Goal: Transaction & Acquisition: Subscribe to service/newsletter

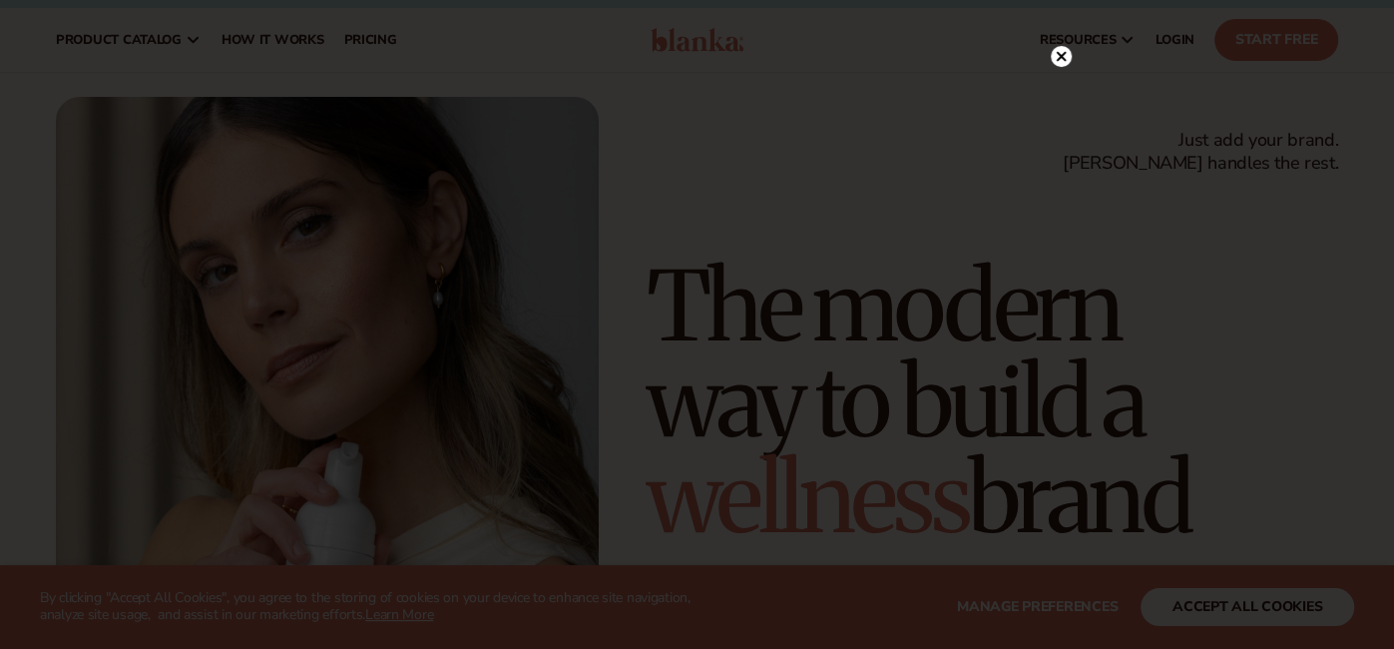
scroll to position [5, 0]
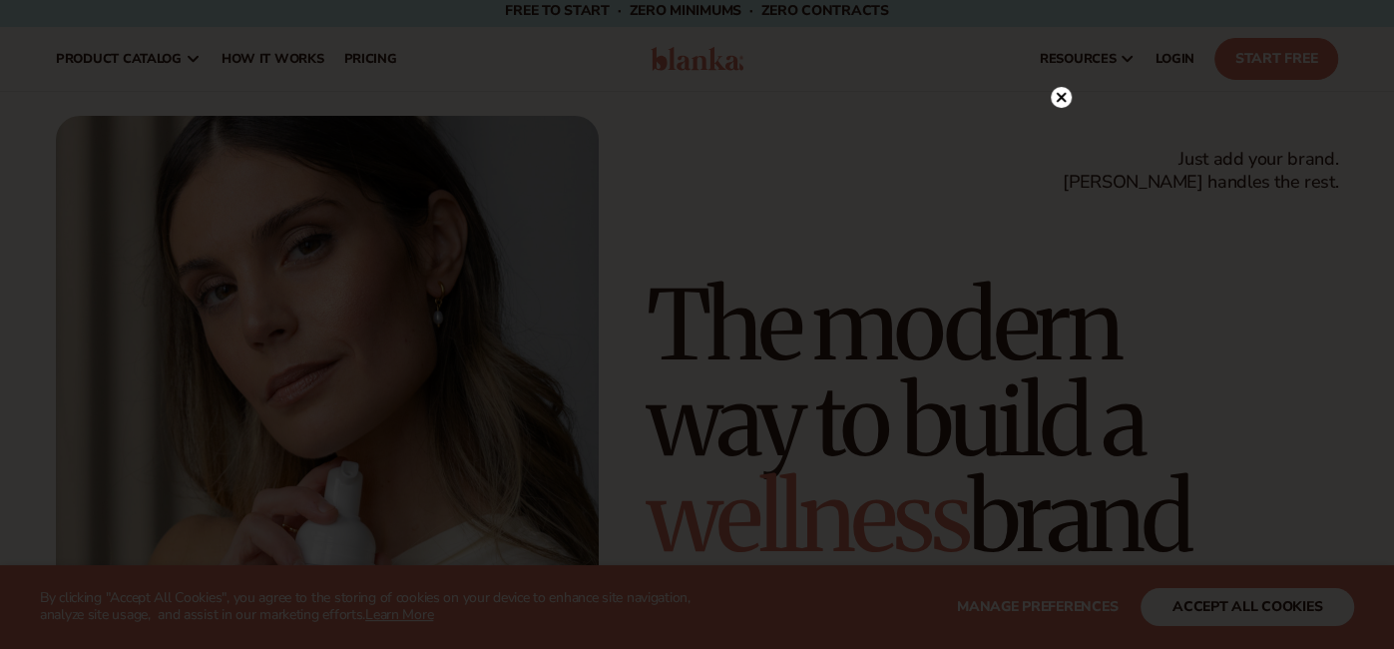
click at [1064, 98] on circle at bounding box center [1061, 97] width 21 height 21
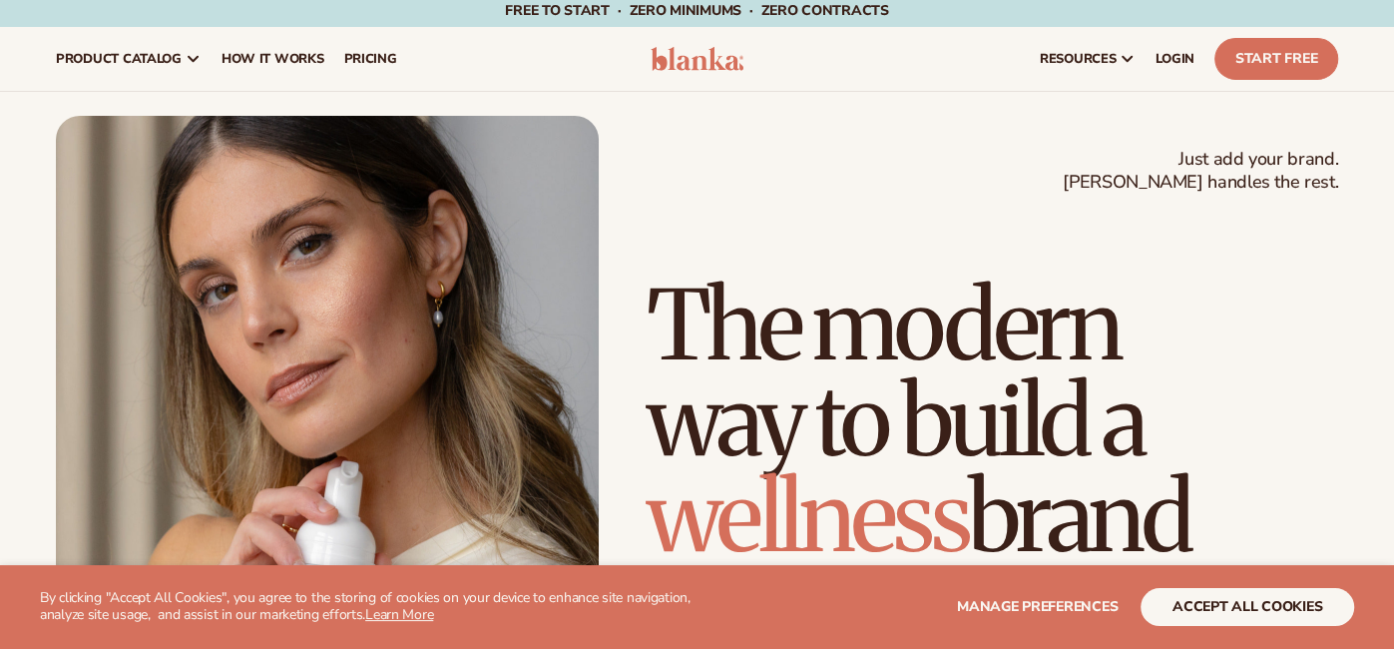
click at [1064, 98] on div "Just add your brand. Blanka handles the rest. beauty,skin care,wellness,makeup …" at bounding box center [697, 458] width 1394 height 732
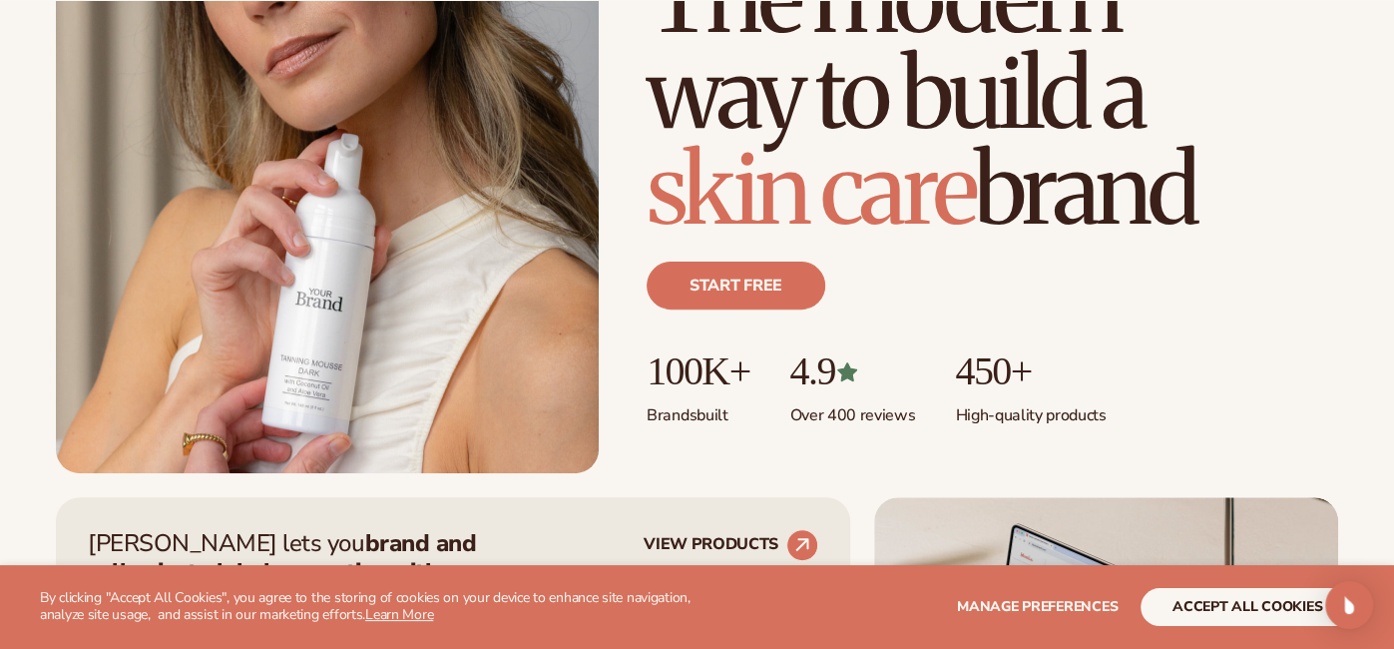
scroll to position [350, 0]
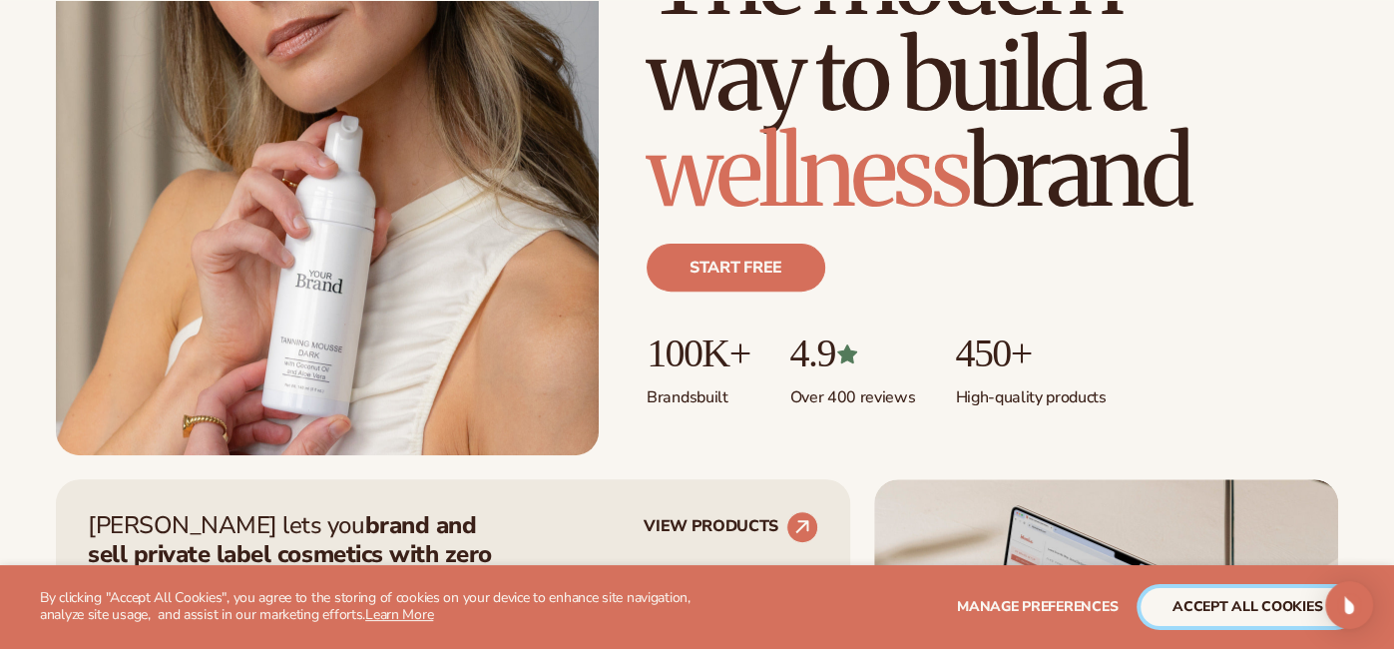
click at [1240, 609] on button "accept all cookies" at bounding box center [1248, 607] width 214 height 38
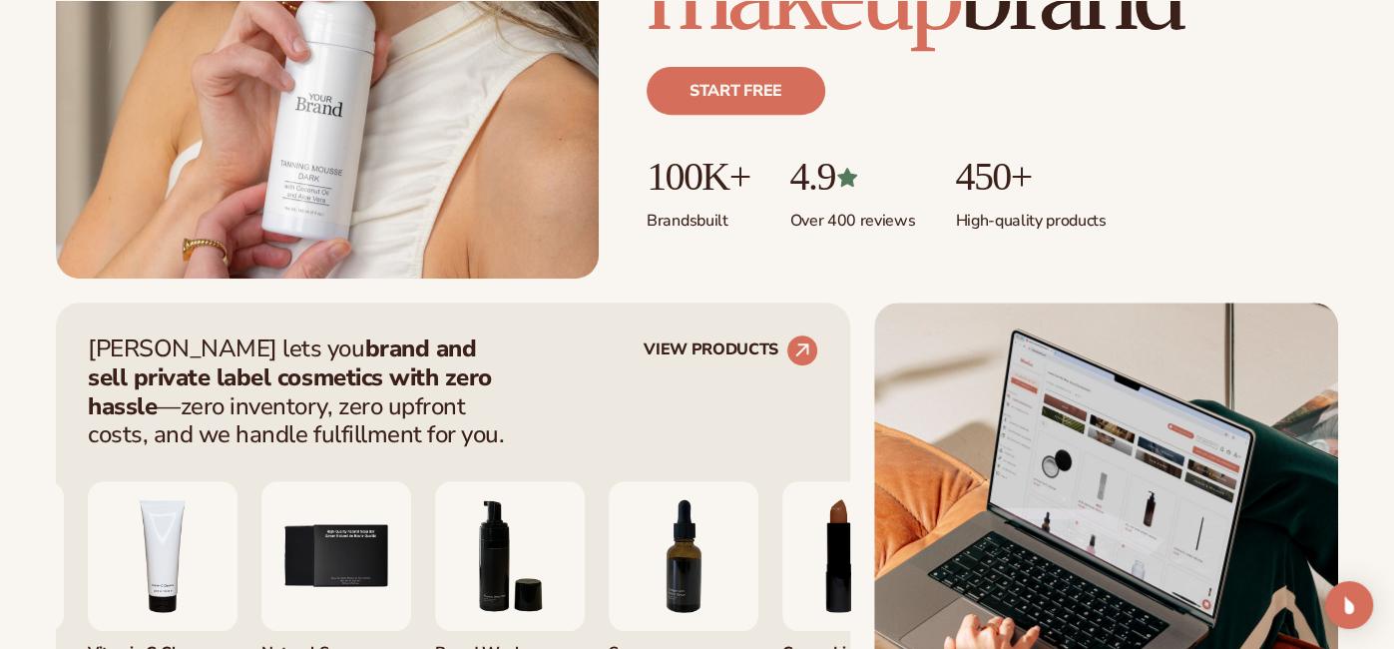
scroll to position [810, 0]
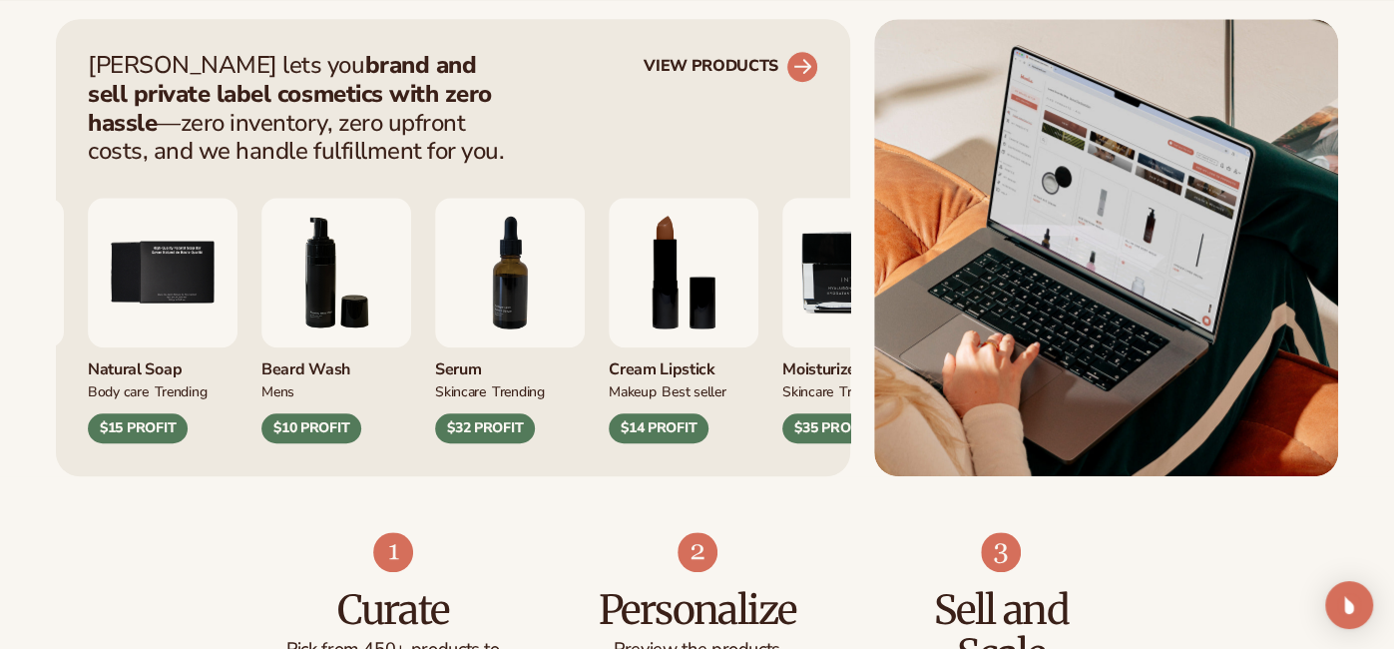
click at [794, 59] on circle at bounding box center [802, 67] width 44 height 44
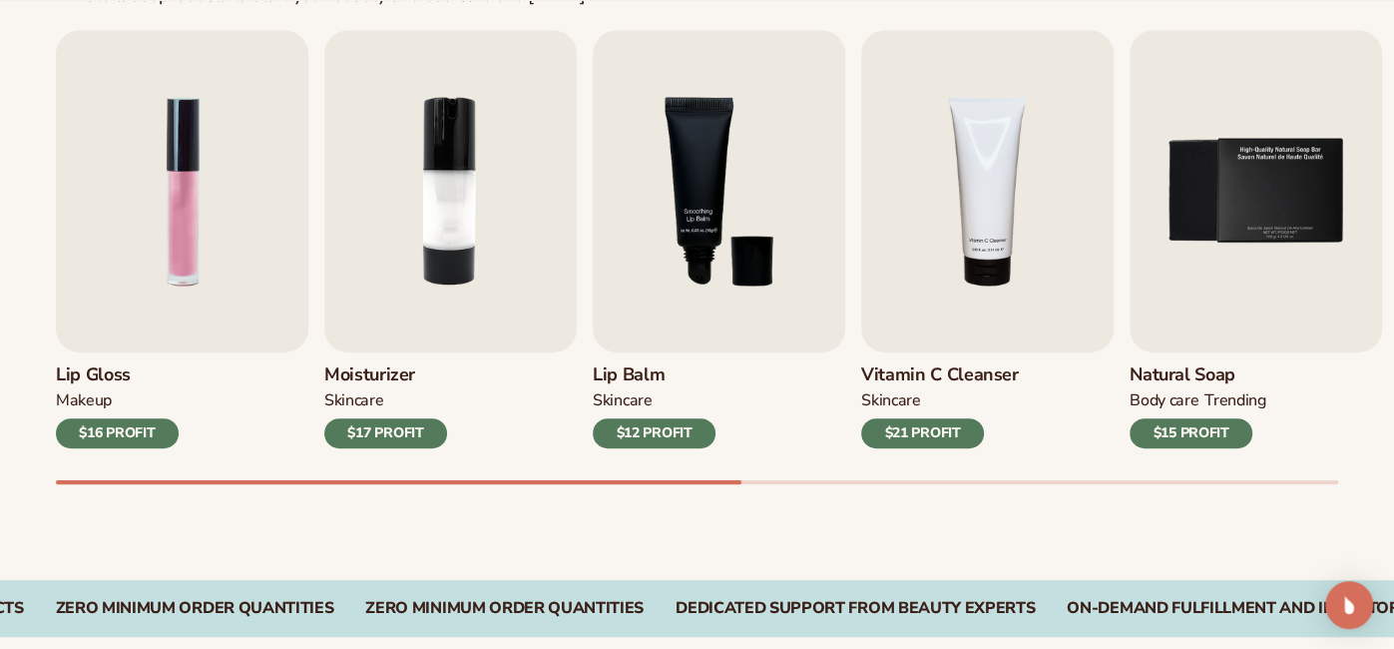
scroll to position [673, 0]
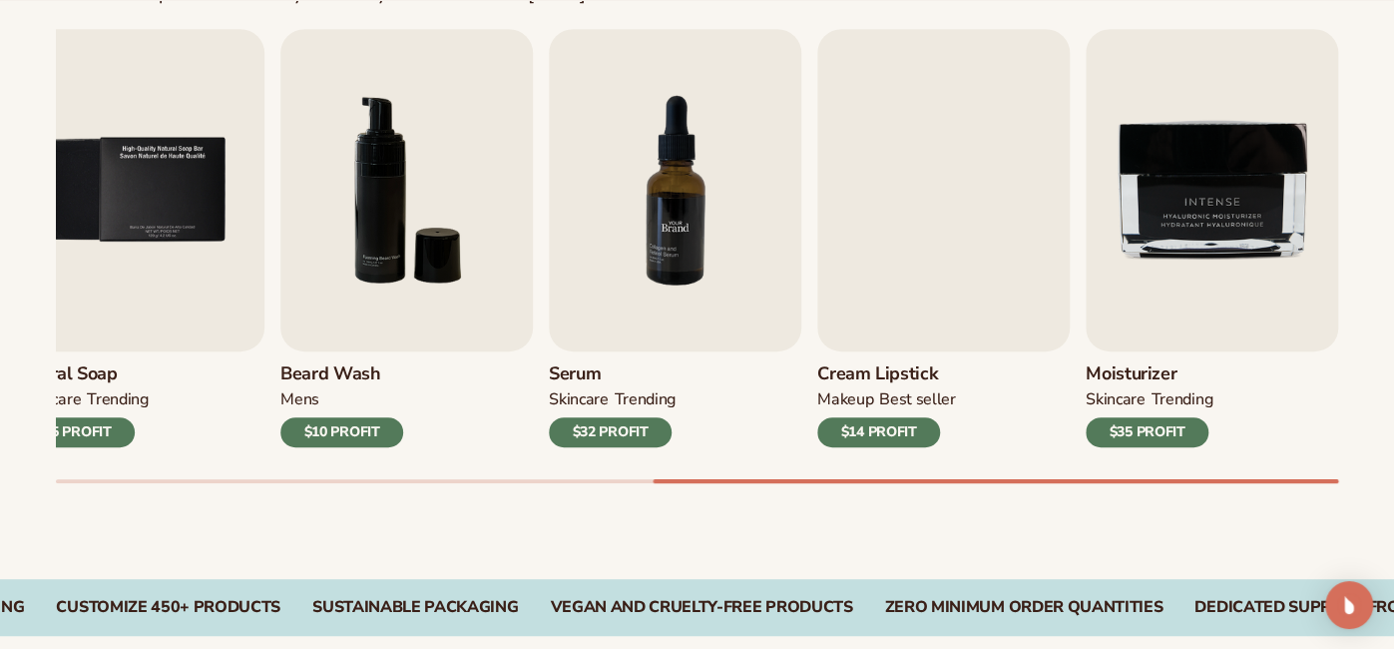
click at [761, 294] on img "7 / 9" at bounding box center [675, 190] width 252 height 322
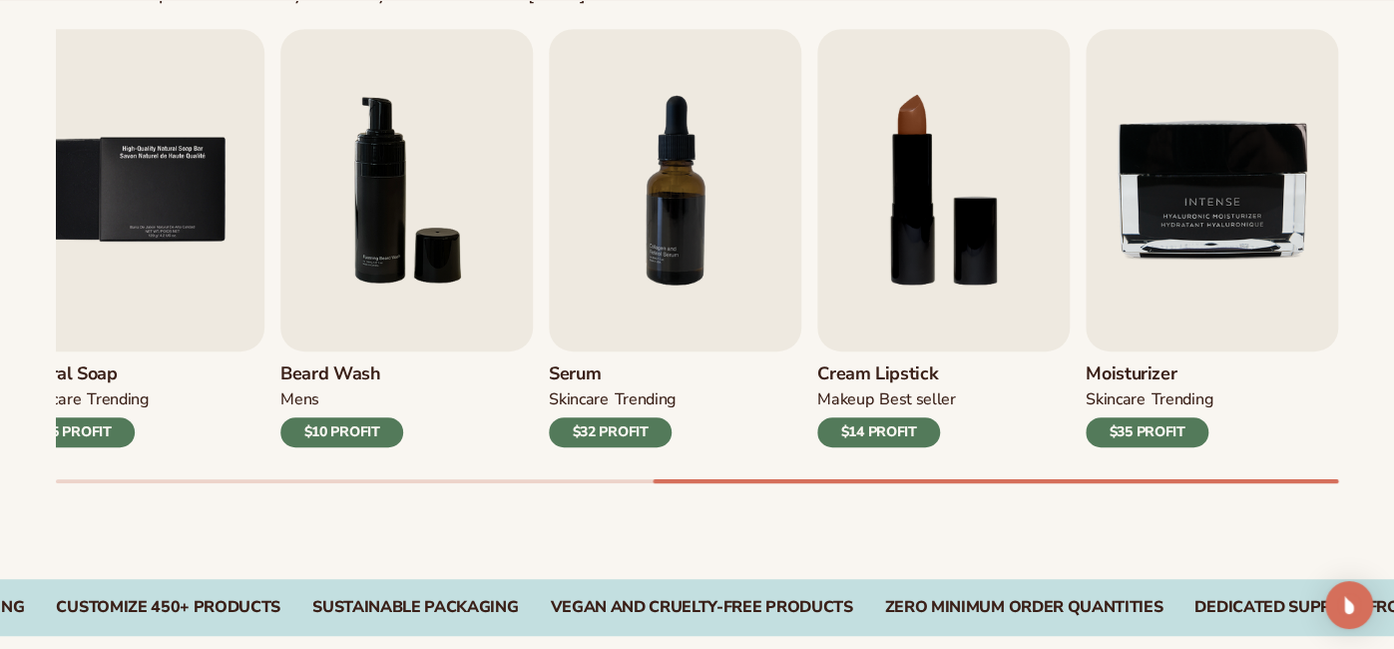
click at [680, 379] on div "Serum SKINCARE TRENDING $32 PROFIT" at bounding box center [675, 399] width 252 height 96
click at [593, 380] on h3 "Serum" at bounding box center [612, 374] width 127 height 22
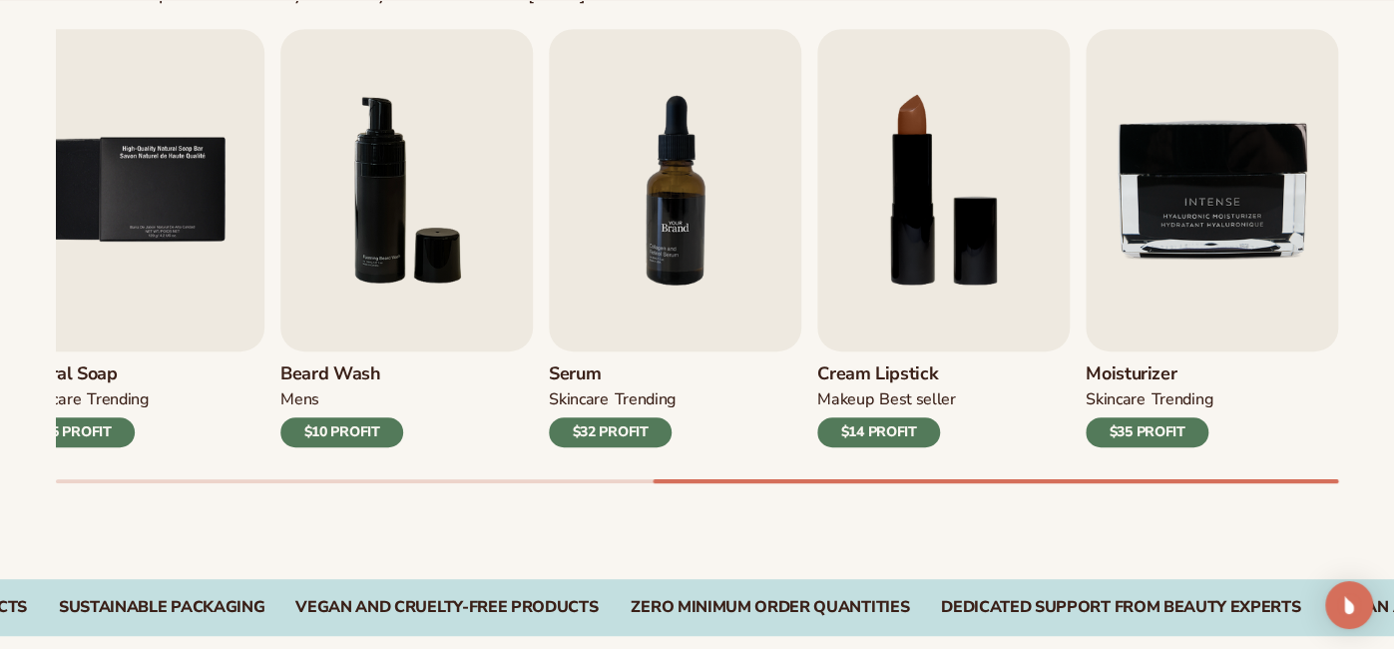
click at [617, 320] on img "7 / 9" at bounding box center [675, 190] width 252 height 322
click at [634, 445] on div "$32 PROFIT" at bounding box center [610, 432] width 123 height 30
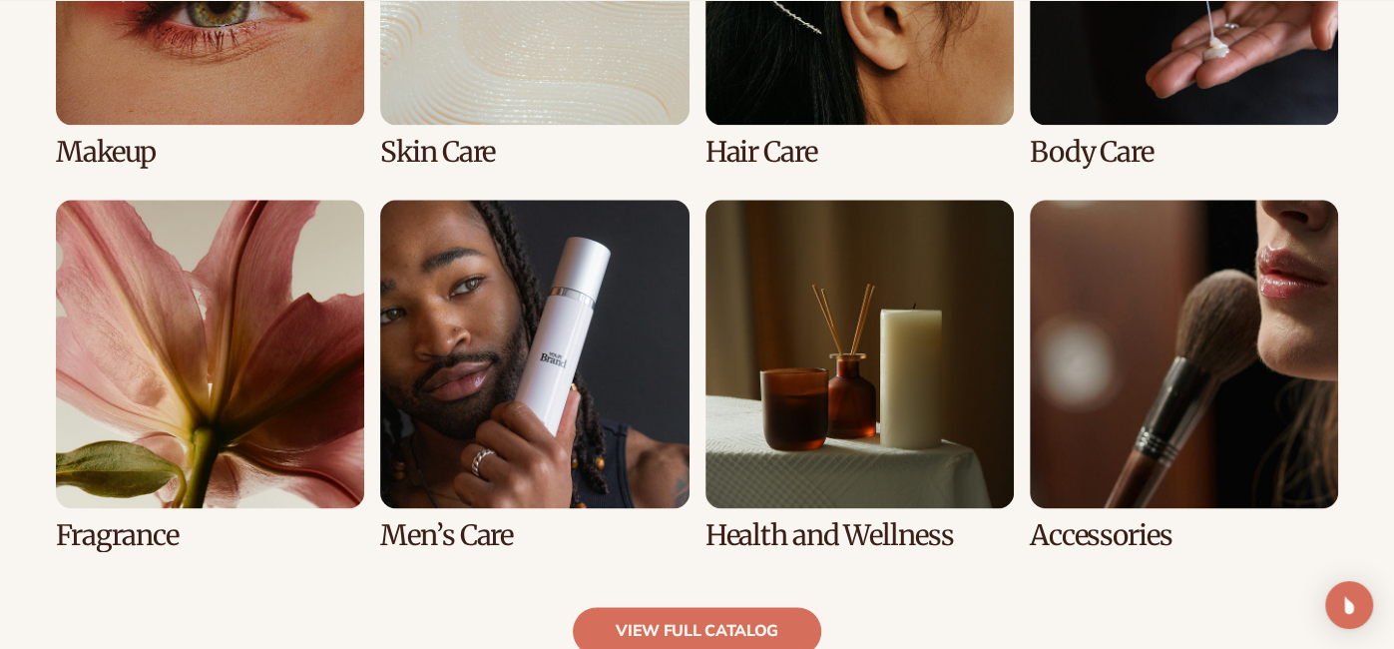
scroll to position [1672, 0]
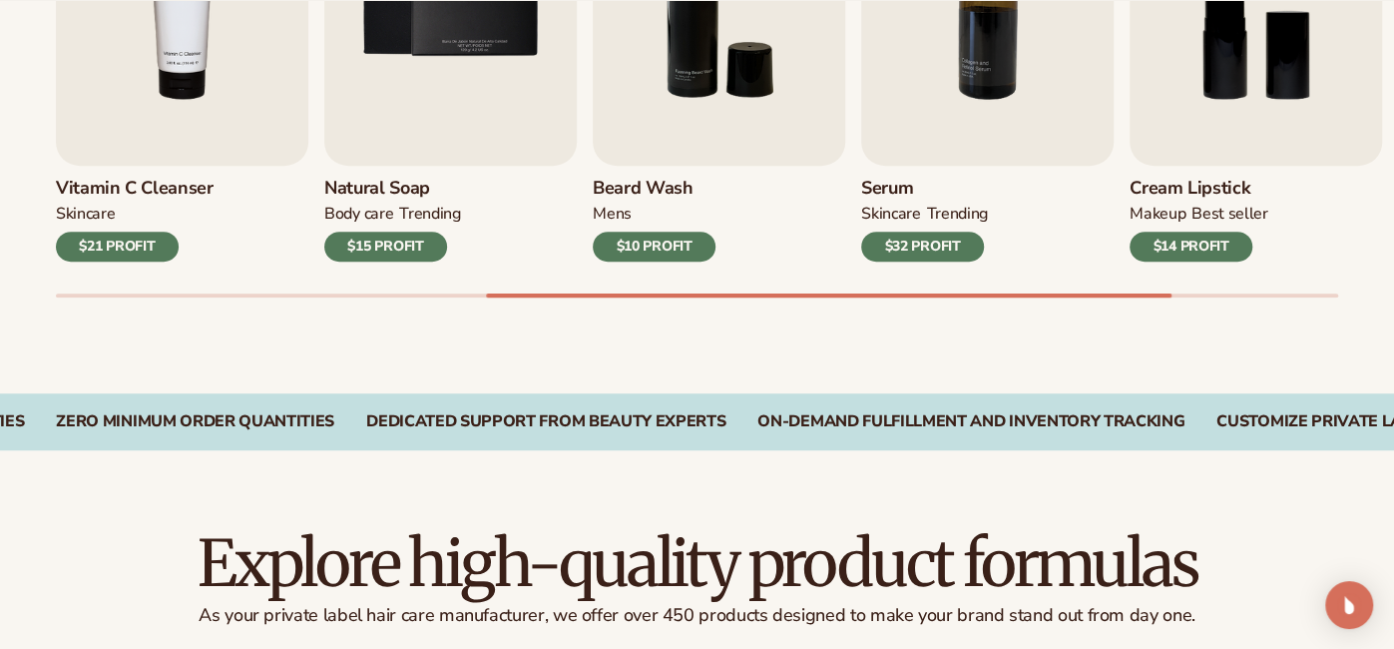
scroll to position [863, 0]
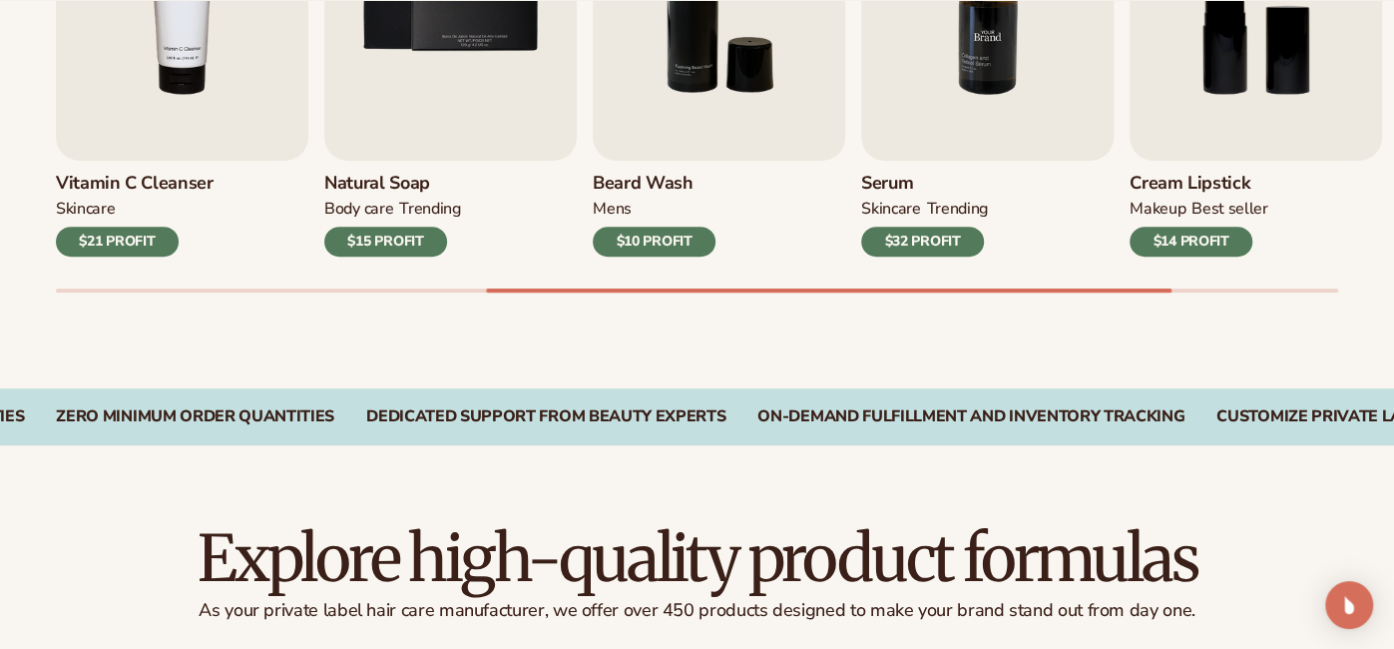
click at [866, 104] on img "7 / 9" at bounding box center [987, -1] width 252 height 322
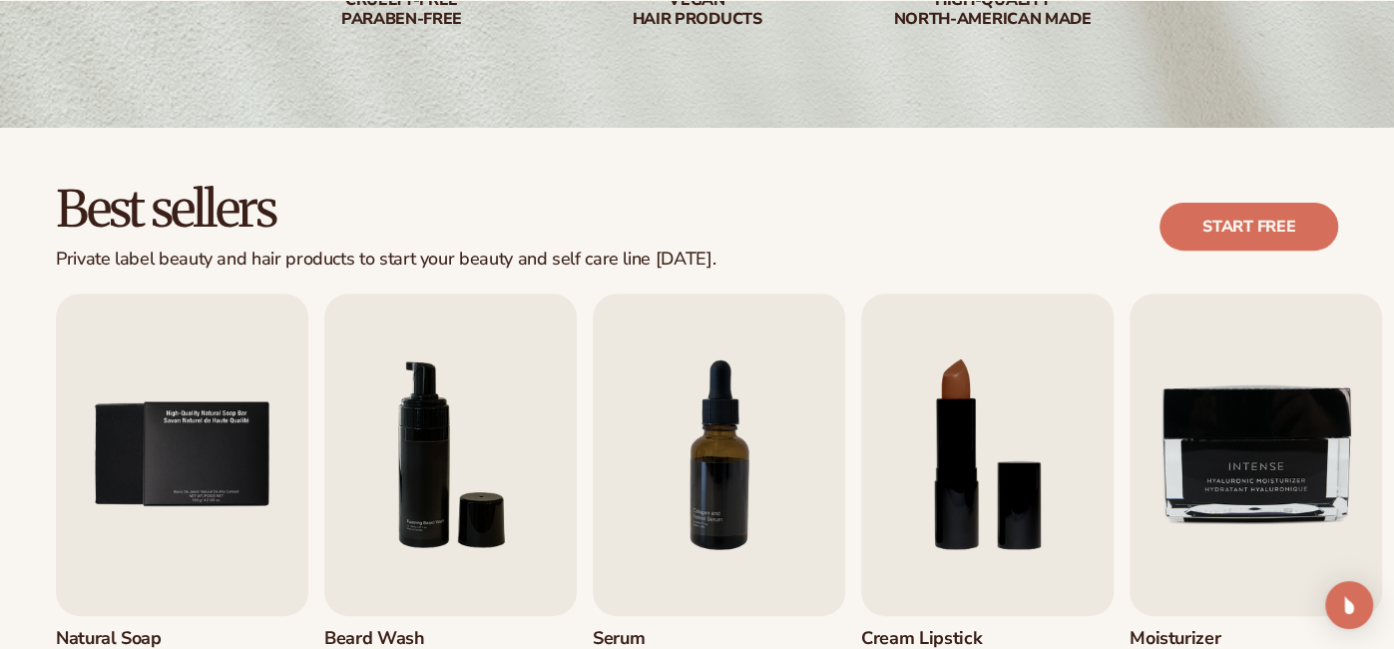
scroll to position [419, 0]
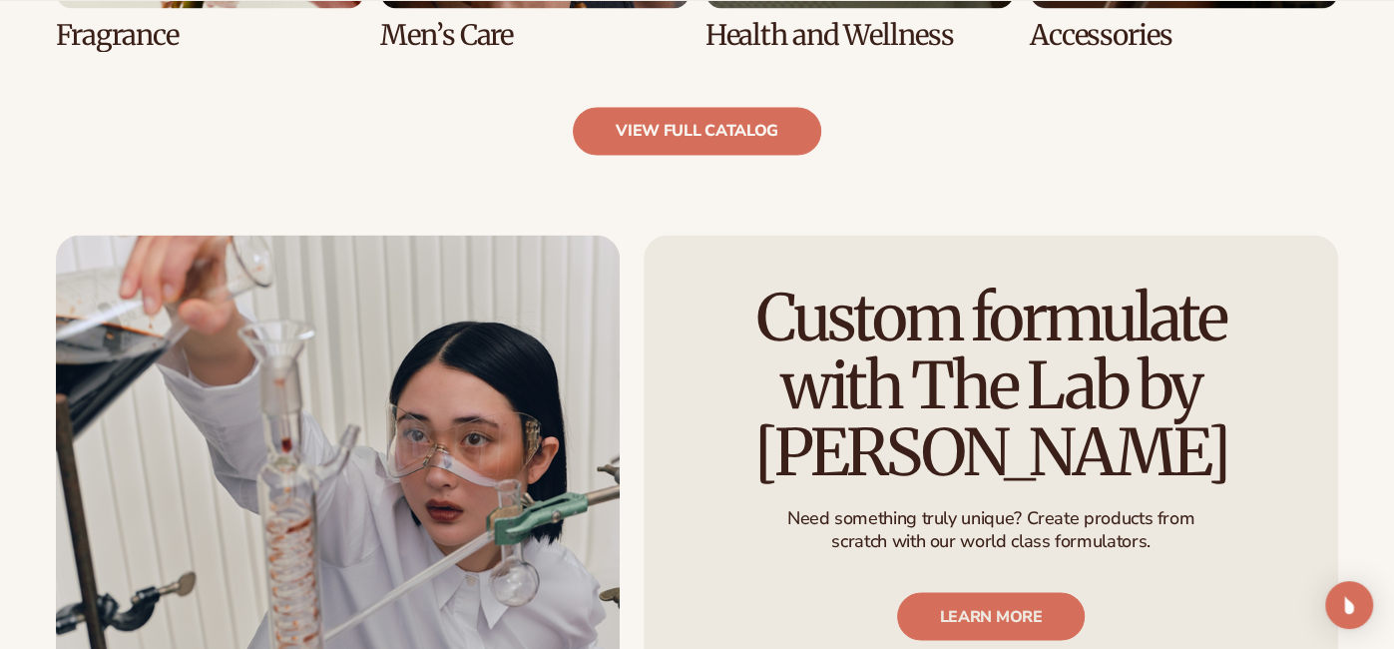
scroll to position [2260, 0]
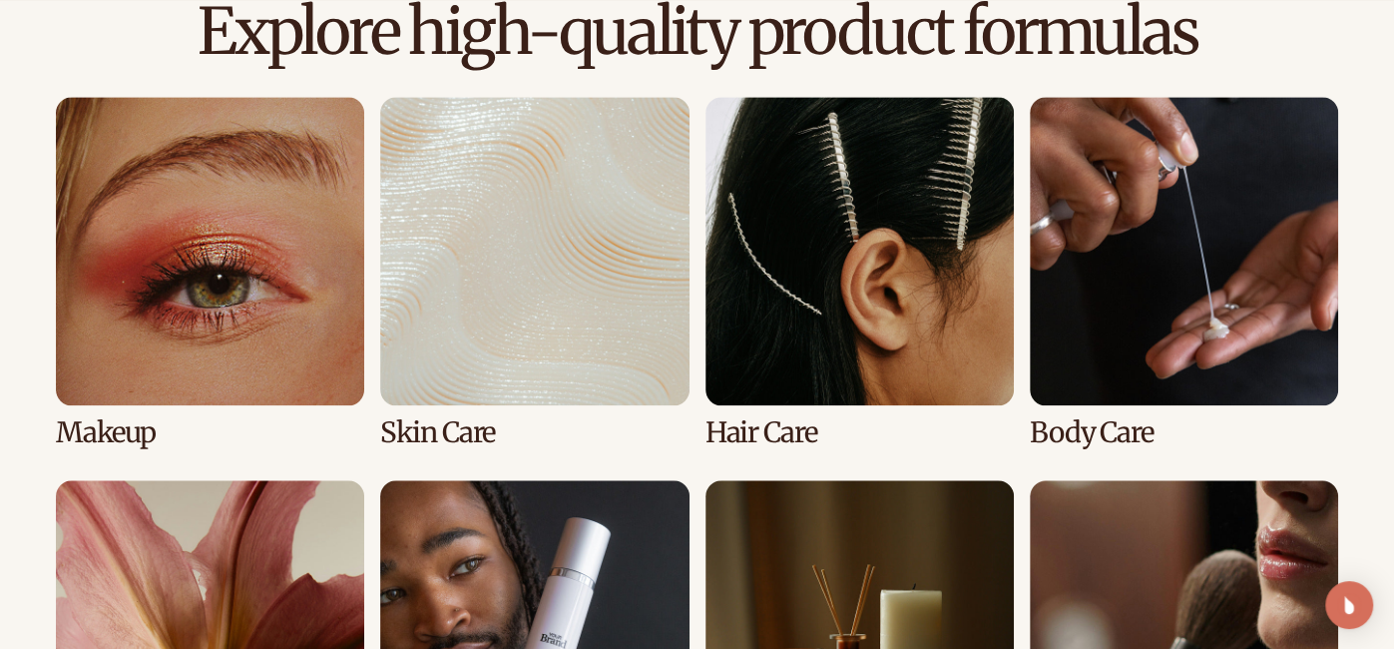
scroll to position [1390, 0]
click at [804, 228] on link "3 / 8" at bounding box center [859, 272] width 308 height 351
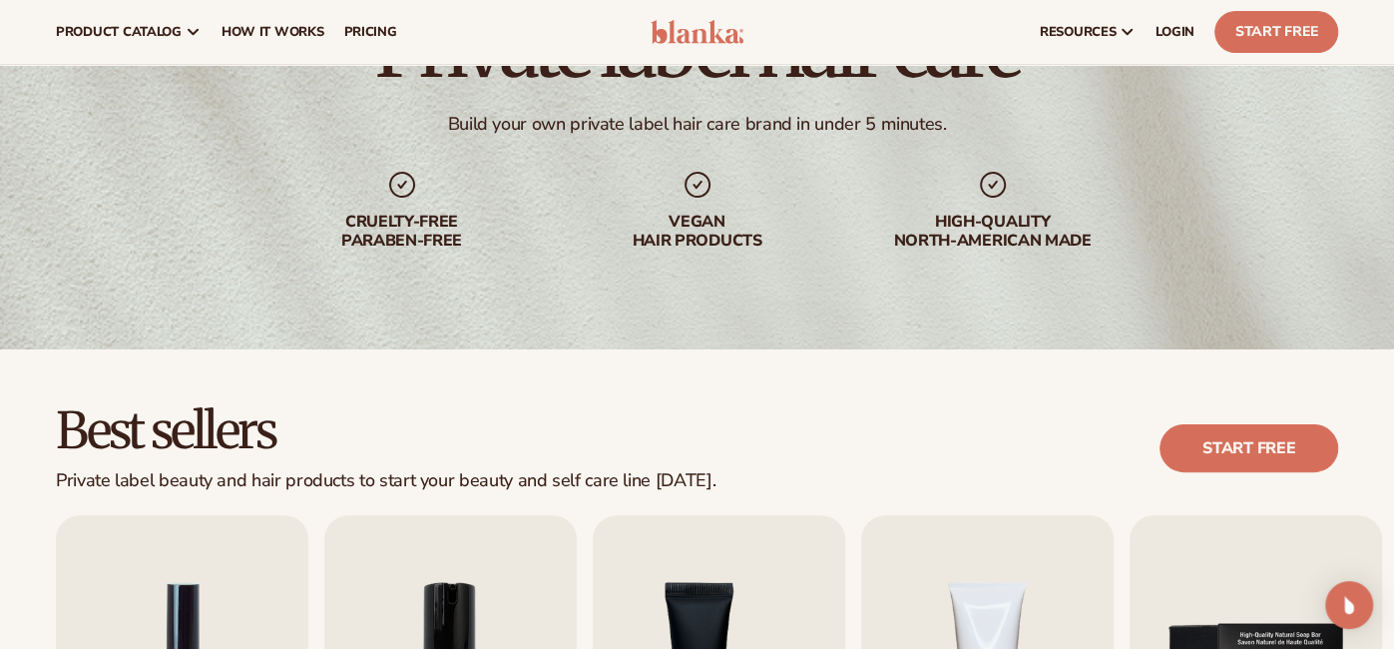
scroll to position [114, 0]
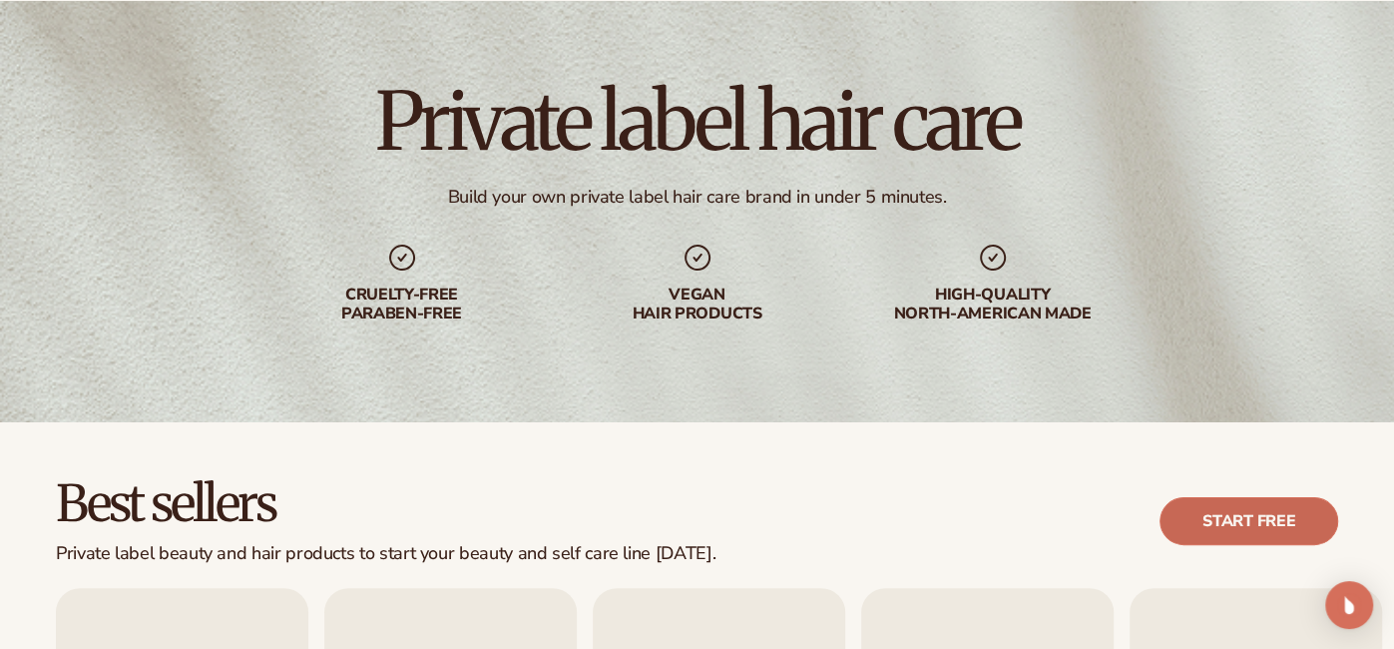
click at [1251, 530] on link "Start free" at bounding box center [1249, 521] width 179 height 48
